Goal: Task Accomplishment & Management: Complete application form

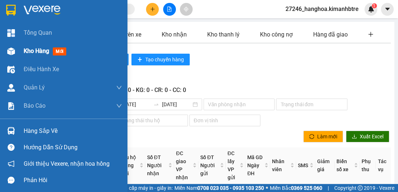
click at [29, 51] on span "Kho hàng" at bounding box center [37, 50] width 26 height 7
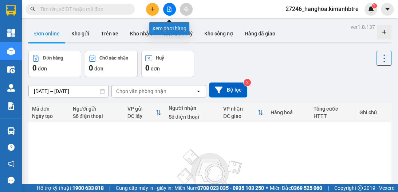
click at [171, 8] on icon "file-add" at bounding box center [169, 9] width 5 height 5
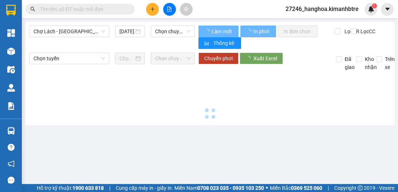
type input "[DATE]"
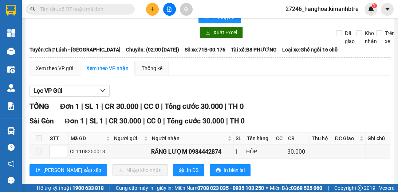
scroll to position [38, 0]
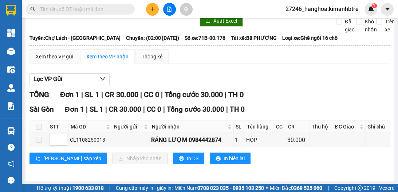
click at [106, 12] on input "text" at bounding box center [83, 9] width 86 height 8
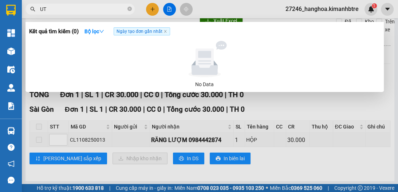
type input "U"
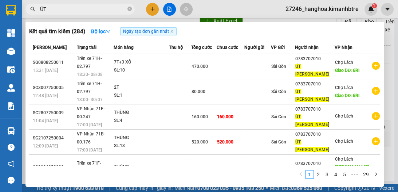
type input "Ú"
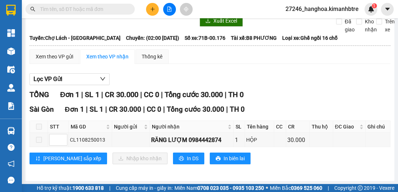
scroll to position [18, 0]
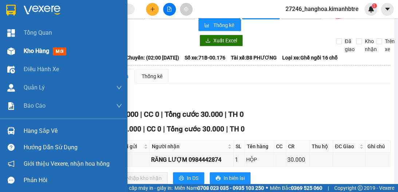
click at [27, 51] on span "Kho hàng" at bounding box center [37, 50] width 26 height 7
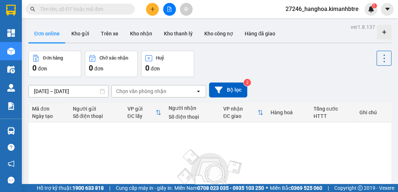
click at [169, 9] on icon "file-add" at bounding box center [170, 9] width 4 height 5
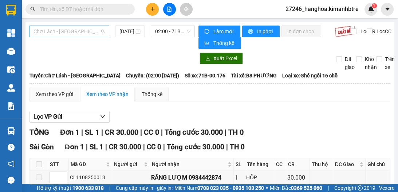
click at [83, 30] on span "Chợ Lách - [GEOGRAPHIC_DATA]" at bounding box center [69, 31] width 71 height 11
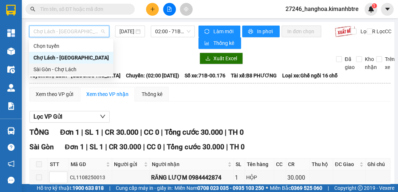
click at [75, 67] on div "Sài Gòn - Chợ Lách" at bounding box center [71, 69] width 75 height 8
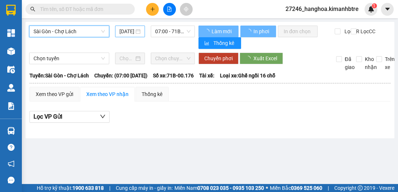
click at [122, 30] on input "[DATE]" at bounding box center [127, 31] width 15 height 8
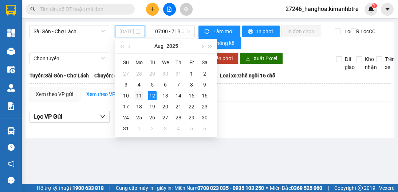
click at [139, 93] on div "11" at bounding box center [139, 95] width 9 height 9
type input "[DATE]"
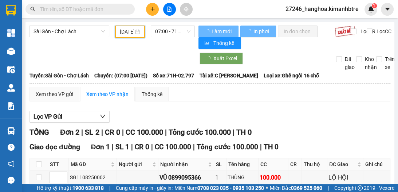
click at [167, 32] on span "07:00 - 71H-02.797" at bounding box center [172, 31] width 35 height 11
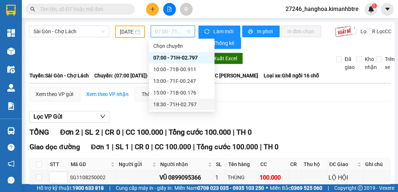
click at [178, 102] on div "18:30 - 71H-02.797" at bounding box center [181, 104] width 57 height 8
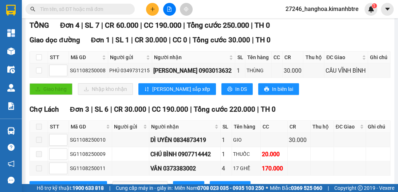
scroll to position [126, 0]
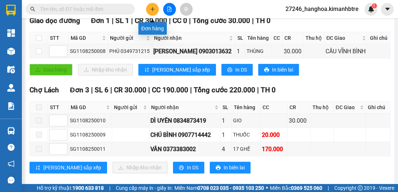
click at [150, 12] on button at bounding box center [152, 9] width 13 height 13
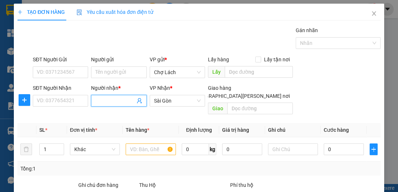
click at [109, 101] on input "Người nhận *" at bounding box center [114, 101] width 39 height 8
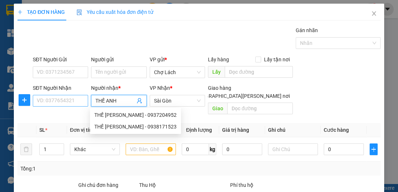
type input "THẾ ANH"
click at [72, 100] on input "SĐT Người Nhận" at bounding box center [60, 101] width 55 height 12
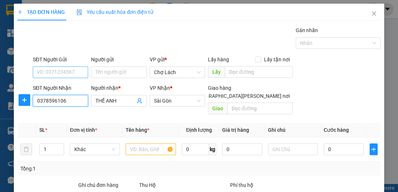
type input "0378596106"
click at [66, 69] on input "SĐT Người Gửi" at bounding box center [60, 72] width 55 height 12
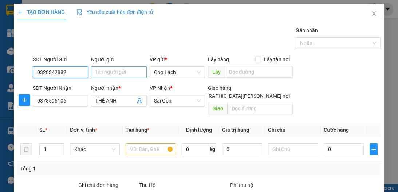
type input "0328342882"
click at [109, 71] on input "Người gửi" at bounding box center [118, 72] width 55 height 12
type input "C HẸN"
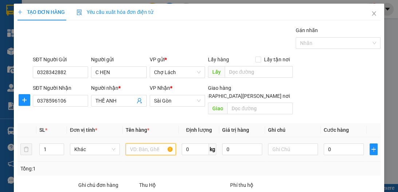
click at [137, 143] on input "text" at bounding box center [151, 149] width 50 height 12
type input "CCCD"
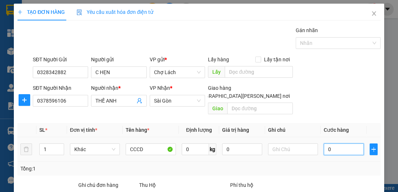
click at [327, 143] on input "0" at bounding box center [344, 149] width 40 height 12
type input "2"
type input "20"
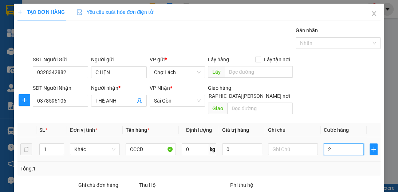
type input "20"
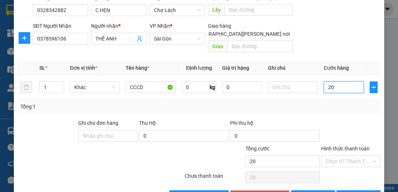
scroll to position [77, 0]
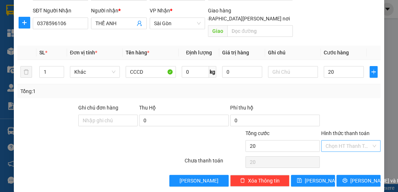
click at [337, 140] on input "Hình thức thanh toán" at bounding box center [349, 145] width 46 height 11
type input "20.000"
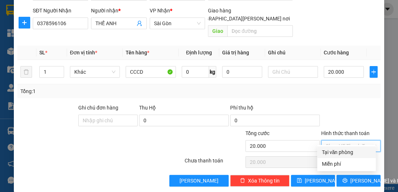
click at [337, 151] on div "Tại văn phòng" at bounding box center [347, 152] width 50 height 8
type input "0"
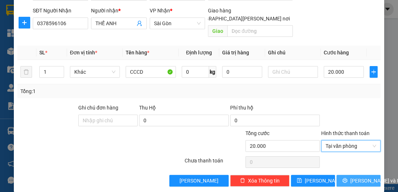
click at [361, 176] on span "[PERSON_NAME] và In" at bounding box center [376, 180] width 51 height 8
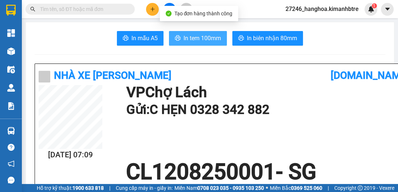
drag, startPoint x: 199, startPoint y: 34, endPoint x: 204, endPoint y: 47, distance: 13.6
click at [199, 35] on span "In tem 100mm" at bounding box center [203, 38] width 38 height 9
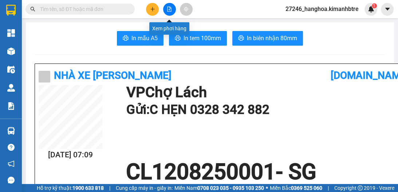
click at [168, 9] on icon "file-add" at bounding box center [170, 9] width 4 height 5
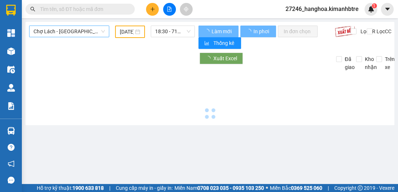
type input "[DATE]"
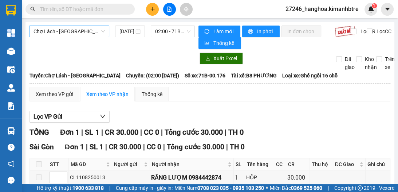
click at [83, 30] on span "Chợ Lách - [GEOGRAPHIC_DATA]" at bounding box center [69, 31] width 71 height 11
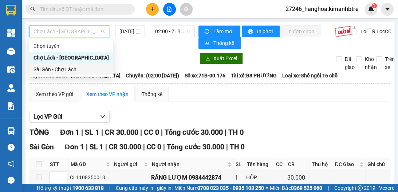
click at [81, 68] on div "Sài Gòn - Chợ Lách" at bounding box center [71, 69] width 75 height 8
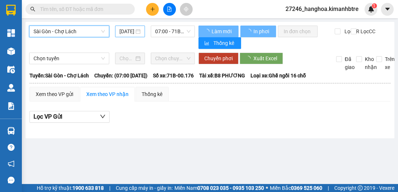
click at [125, 30] on input "[DATE]" at bounding box center [127, 31] width 15 height 8
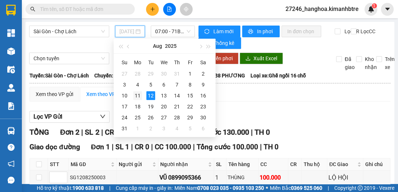
click at [140, 95] on div "11" at bounding box center [137, 95] width 9 height 9
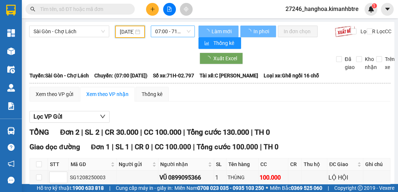
type input "[DATE]"
click at [169, 31] on span "07:00 - 71H-02.797" at bounding box center [172, 31] width 35 height 11
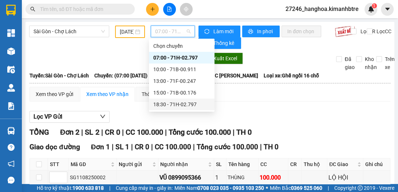
click at [177, 103] on div "18:30 - 71H-02.797" at bounding box center [181, 104] width 57 height 8
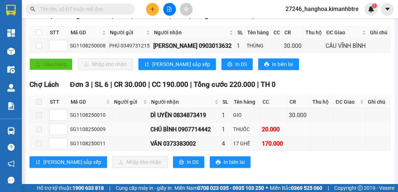
scroll to position [134, 0]
